Goal: Task Accomplishment & Management: Manage account settings

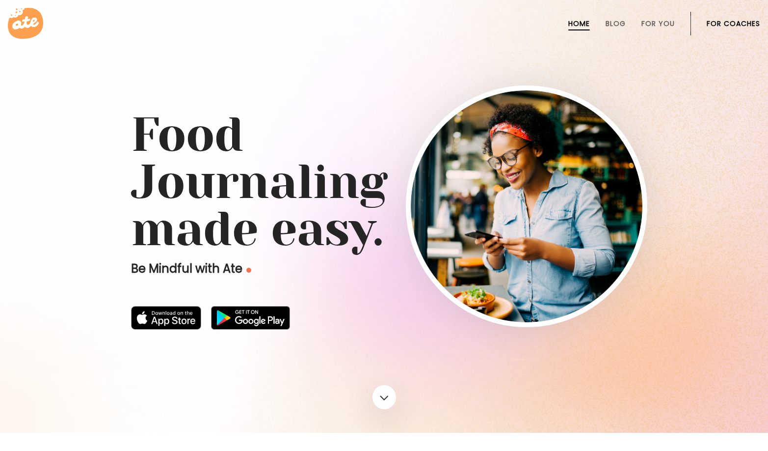
click at [743, 20] on link "For Coaches" at bounding box center [734, 24] width 54 height 8
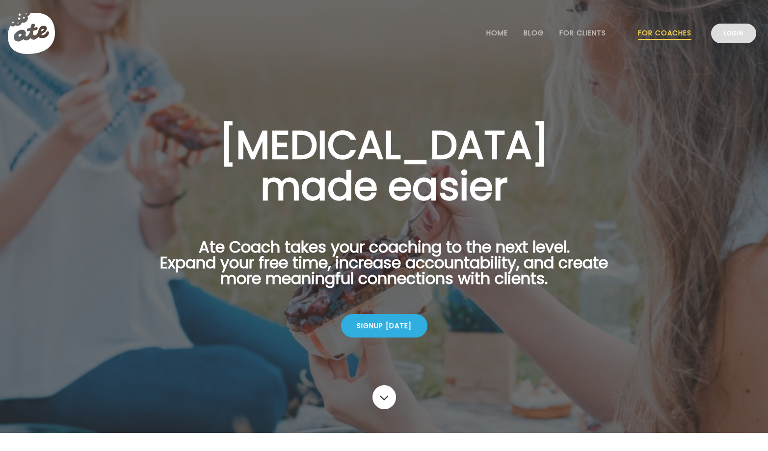
click at [724, 41] on link "Login" at bounding box center [733, 34] width 45 height 20
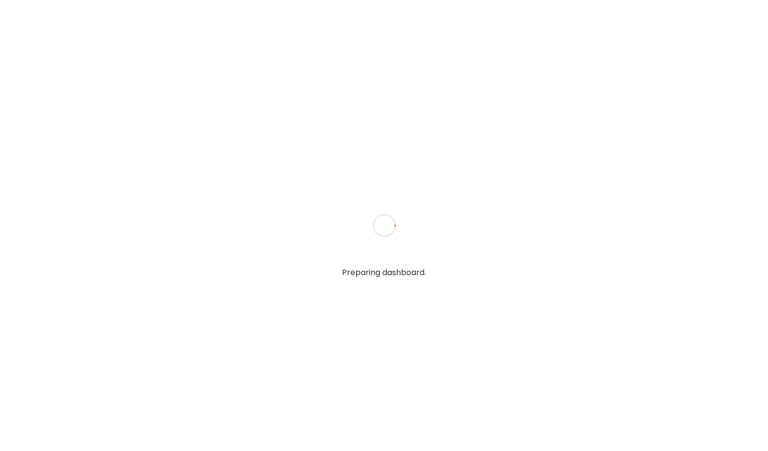
type input "**********"
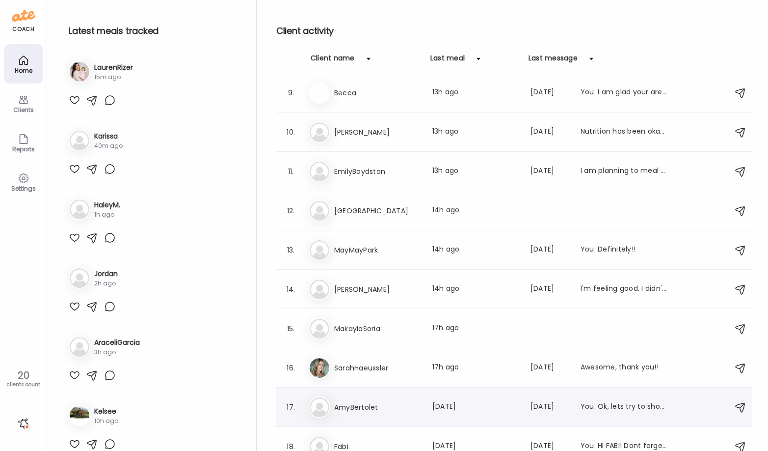
scroll to position [316, 0]
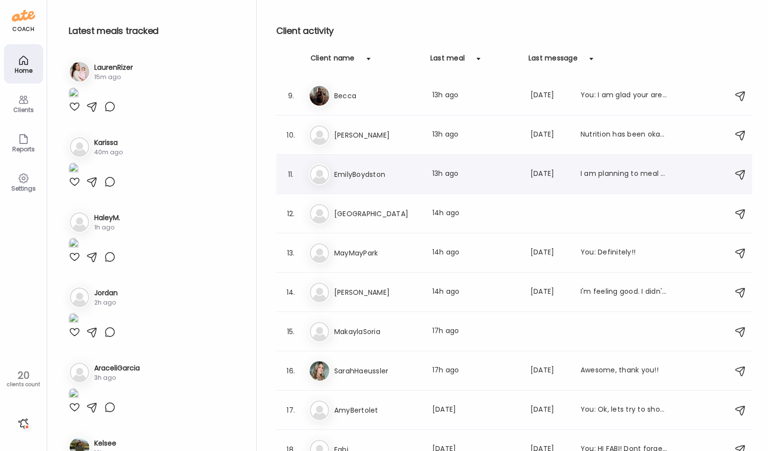
click at [501, 177] on div "Last meal: 13h ago" at bounding box center [476, 174] width 86 height 12
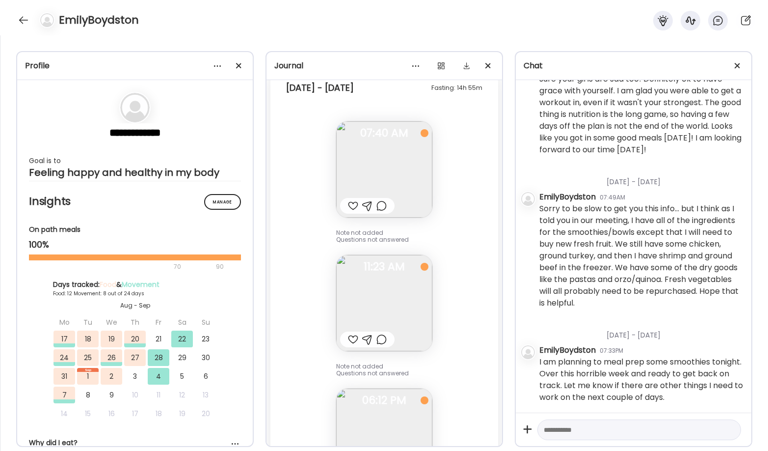
scroll to position [14432, 0]
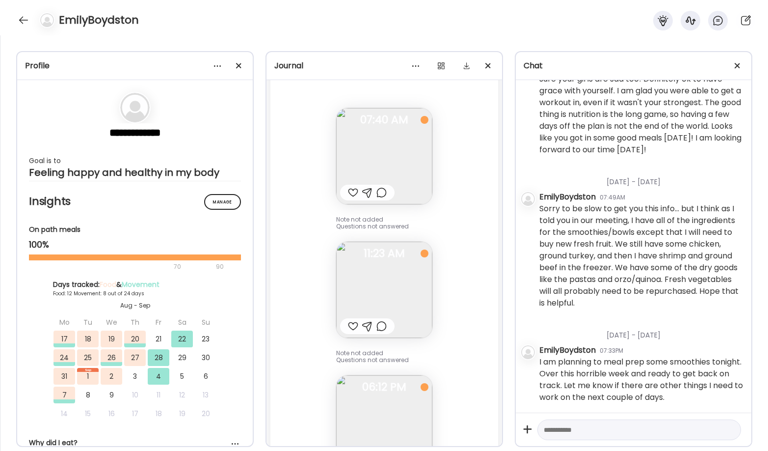
click at [399, 156] on img at bounding box center [384, 156] width 96 height 96
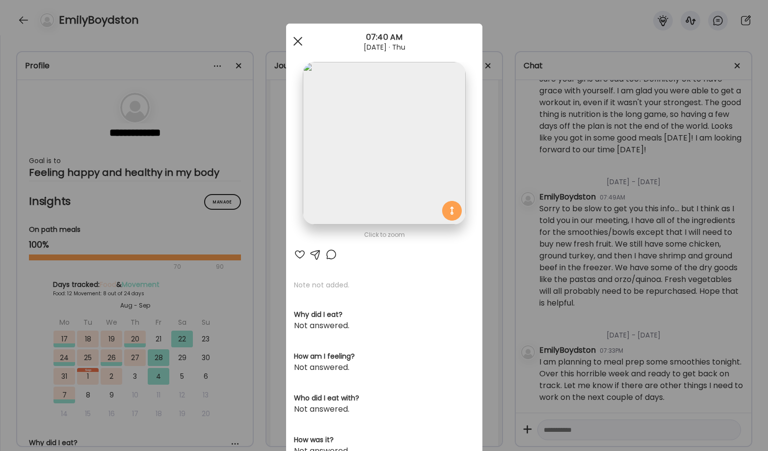
click at [296, 42] on span at bounding box center [297, 41] width 9 height 9
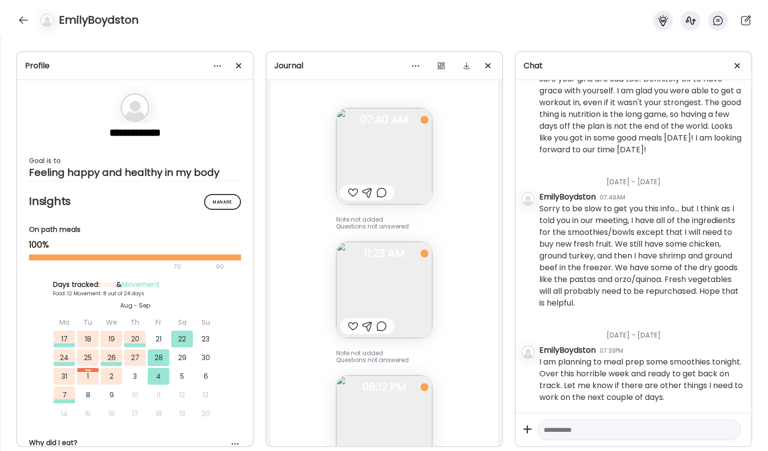
click at [383, 291] on img at bounding box center [384, 290] width 96 height 96
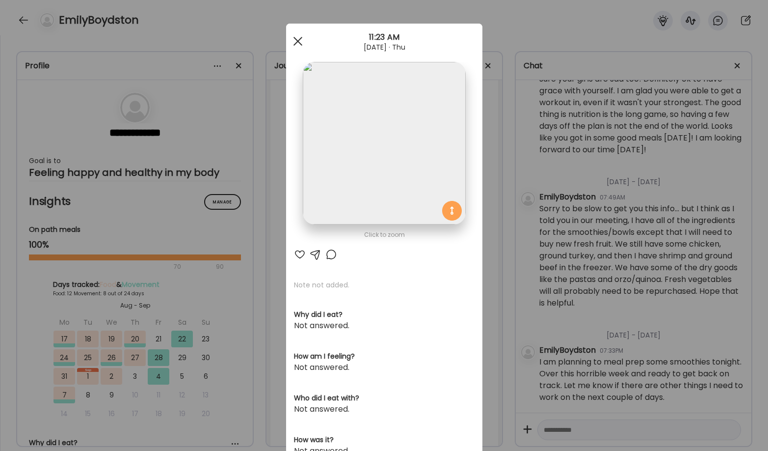
click at [292, 44] on div at bounding box center [298, 41] width 20 height 20
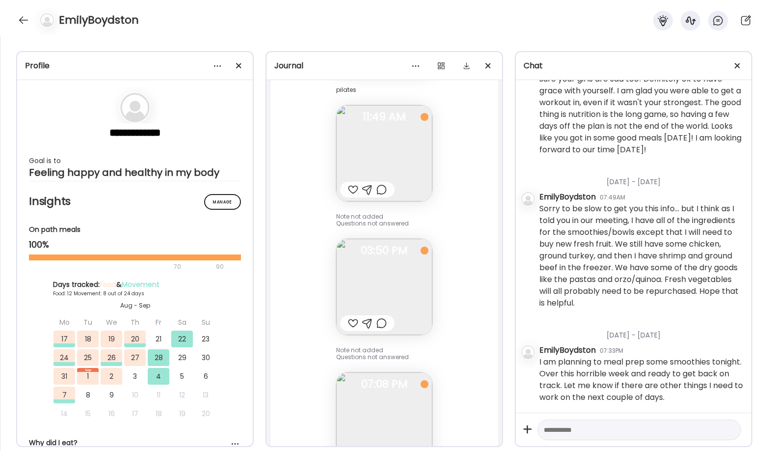
scroll to position [16728, 0]
click at [354, 300] on img at bounding box center [384, 288] width 96 height 96
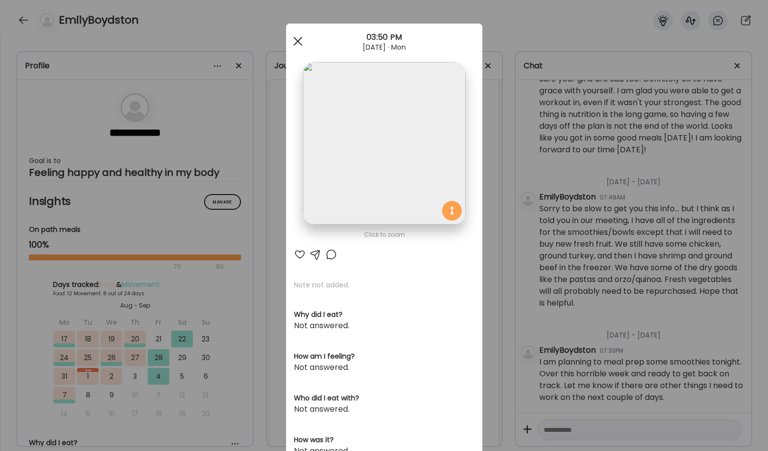
click at [295, 42] on span at bounding box center [297, 41] width 9 height 9
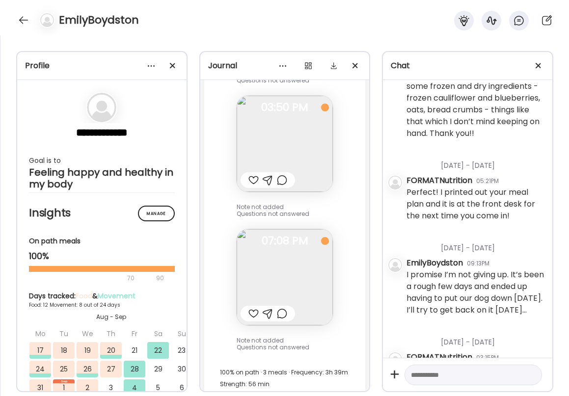
scroll to position [17151, 0]
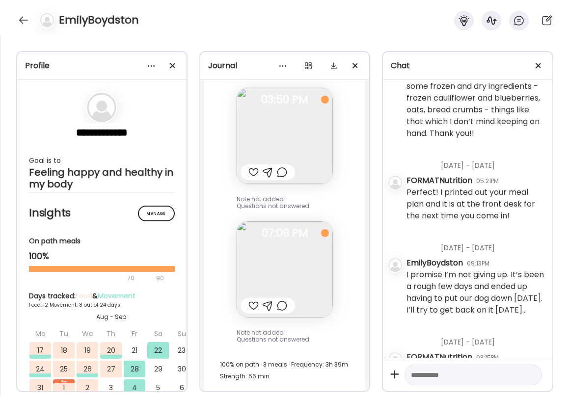
click at [283, 239] on img at bounding box center [285, 269] width 96 height 96
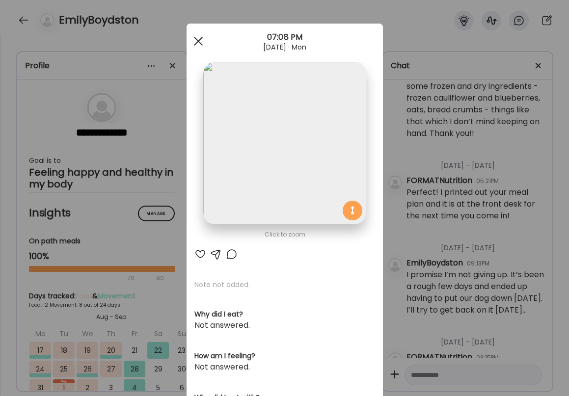
click at [201, 40] on div at bounding box center [199, 41] width 20 height 20
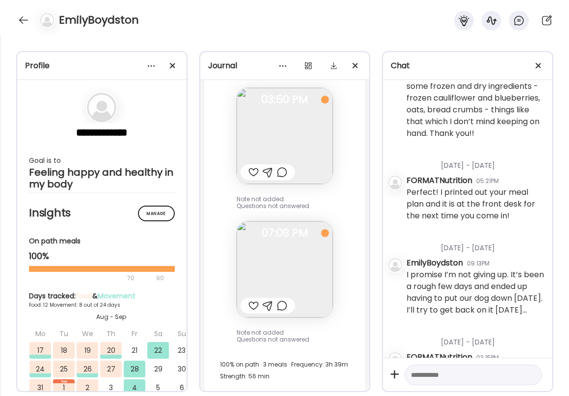
click at [268, 126] on img at bounding box center [285, 136] width 96 height 96
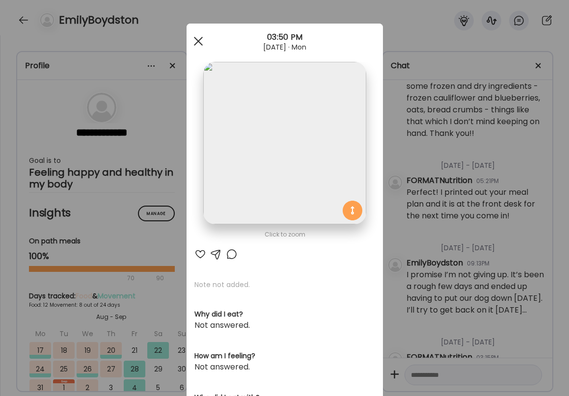
click at [201, 41] on div at bounding box center [199, 41] width 20 height 20
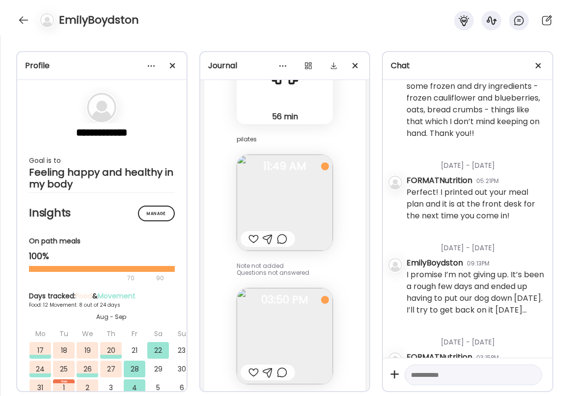
scroll to position [16950, 0]
click at [272, 163] on span "11:49 AM" at bounding box center [285, 167] width 96 height 9
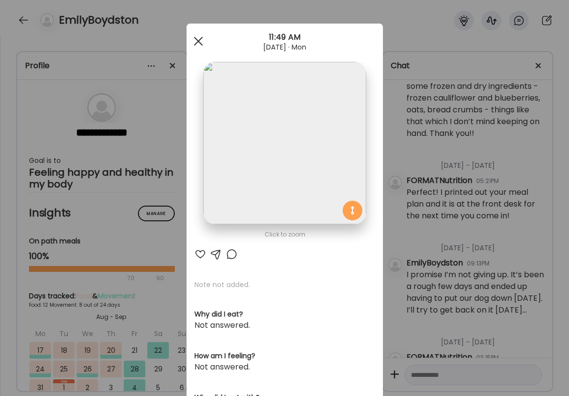
click at [202, 43] on div at bounding box center [199, 41] width 20 height 20
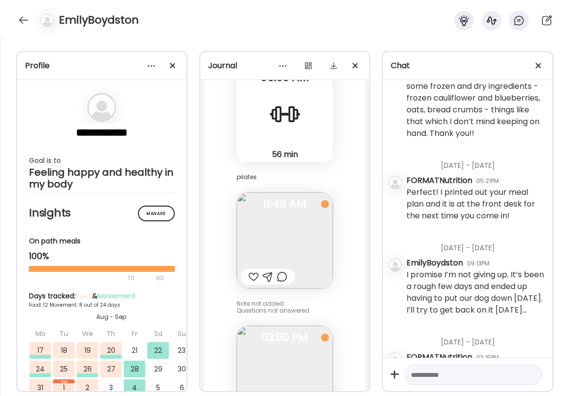
scroll to position [16897, 0]
